Goal: Transaction & Acquisition: Purchase product/service

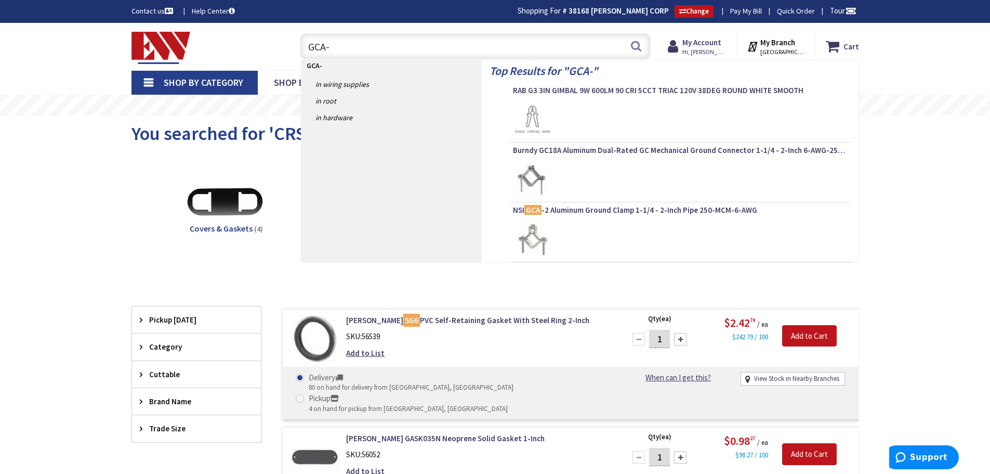
type input "GCA-1"
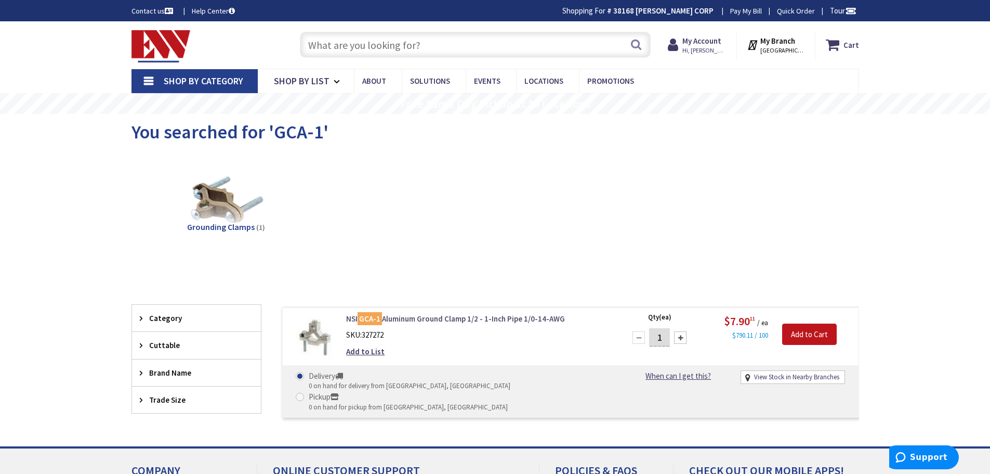
click at [412, 318] on link "NSI GCA-1 Aluminum Ground Clamp 1/2 - 1-Inch Pipe 1/0-14-AWG" at bounding box center [478, 318] width 265 height 11
